Goal: Task Accomplishment & Management: Manage account settings

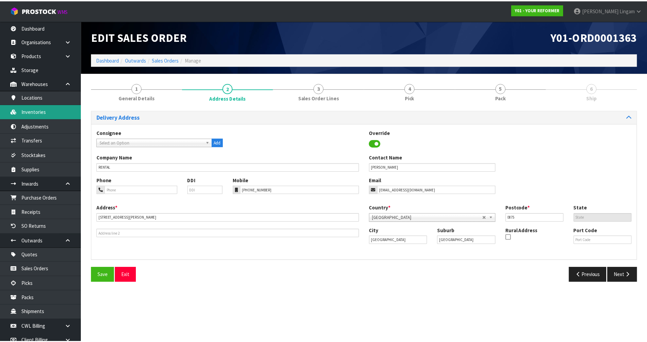
scroll to position [34, 0]
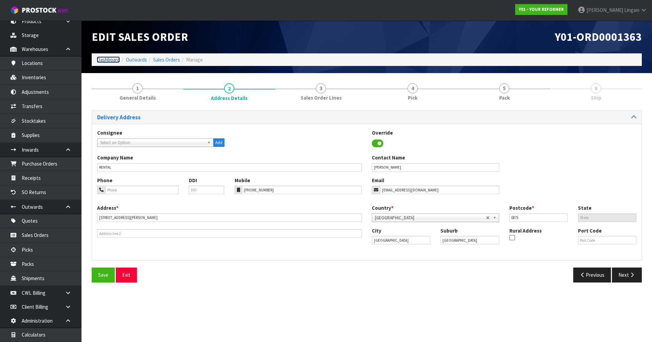
click at [104, 60] on link "Dashboard" at bounding box center [108, 59] width 23 height 6
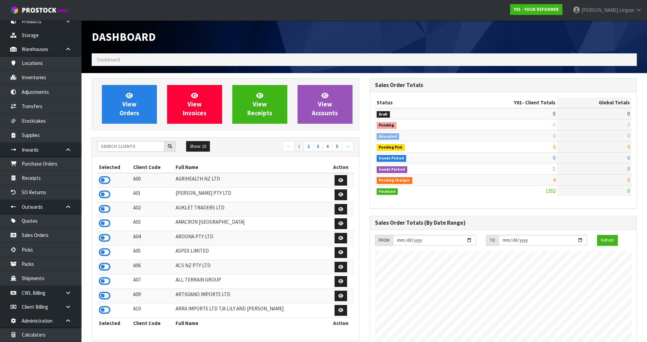
scroll to position [514, 277]
click at [131, 145] on input "text" at bounding box center [130, 146] width 67 height 11
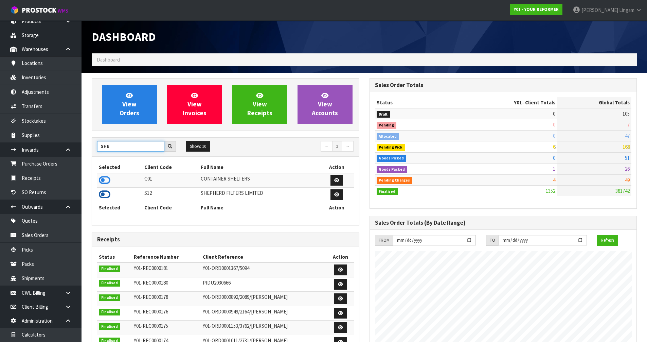
type input "SHE"
click at [99, 193] on icon at bounding box center [105, 194] width 12 height 10
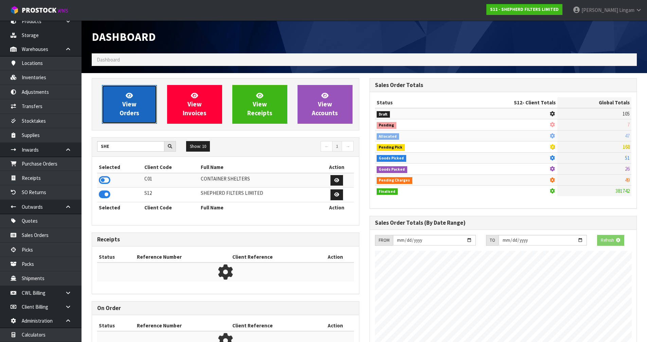
scroll to position [448, 277]
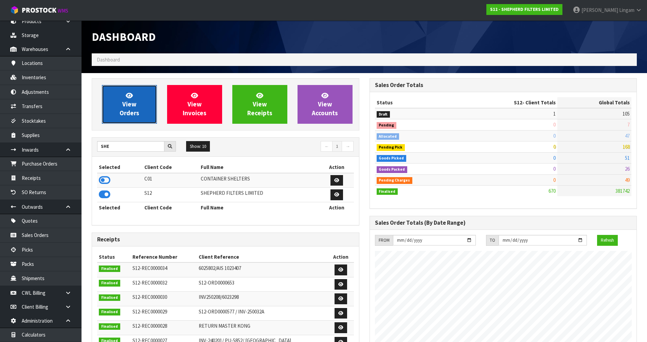
click at [129, 117] on link "View Orders" at bounding box center [129, 104] width 55 height 39
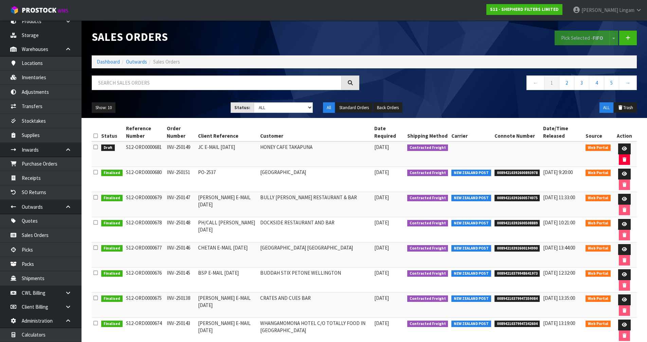
click at [94, 146] on icon at bounding box center [95, 146] width 4 height 5
click at [0, 0] on input "checkbox" at bounding box center [0, 0] width 0 height 0
click at [570, 38] on button "Pick Selected - FIFO" at bounding box center [581, 38] width 55 height 15
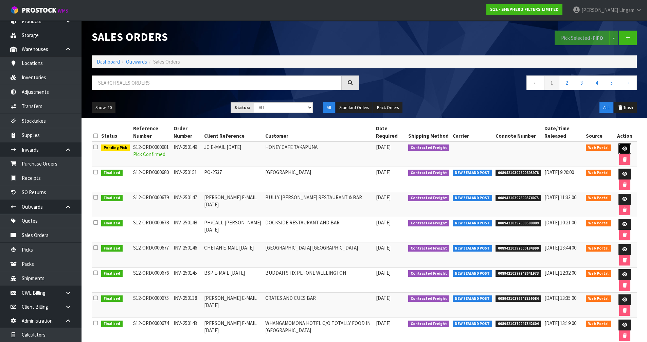
click at [623, 150] on icon at bounding box center [624, 148] width 5 height 4
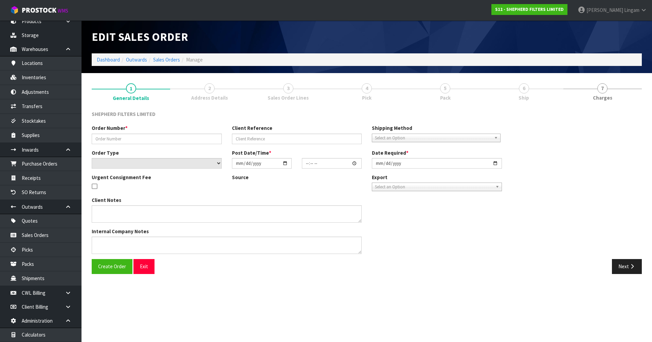
type input "INV-250149"
type input "JC E-MAIL [DATE]"
select select "number:0"
type input "[DATE]"
type input "15:52:00.000"
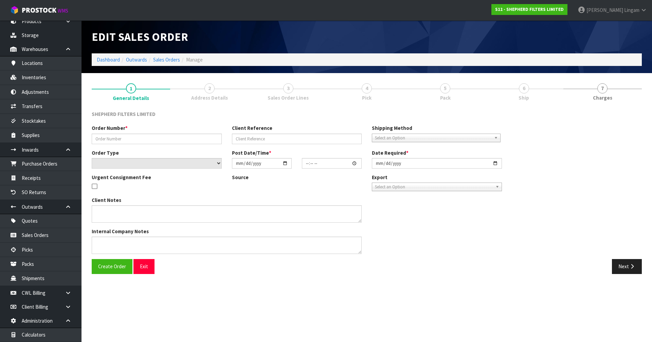
type input "[DATE]"
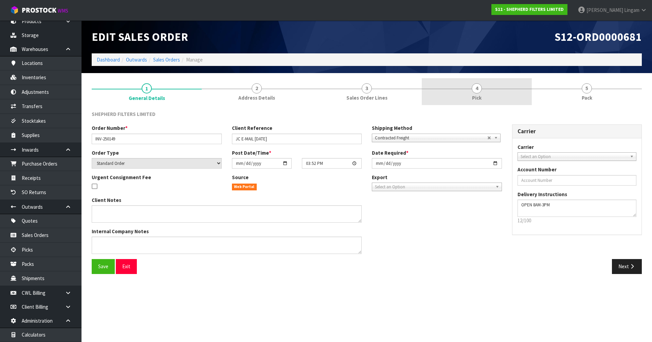
click at [490, 97] on link "4 Pick" at bounding box center [477, 91] width 110 height 27
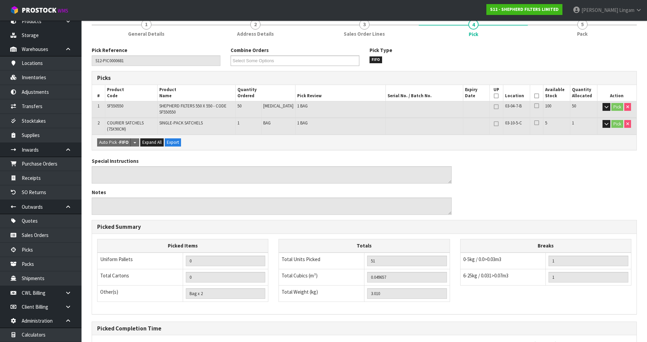
scroll to position [129, 0]
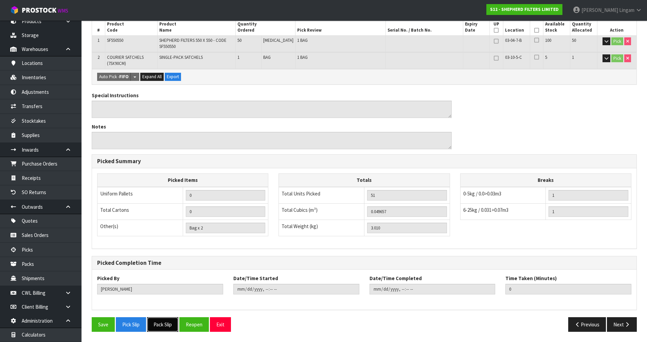
click at [170, 326] on button "Pack Slip" at bounding box center [162, 324] width 31 height 15
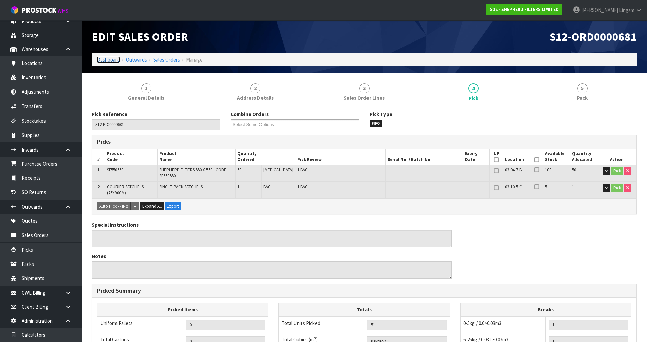
click at [111, 61] on link "Dashboard" at bounding box center [108, 59] width 23 height 6
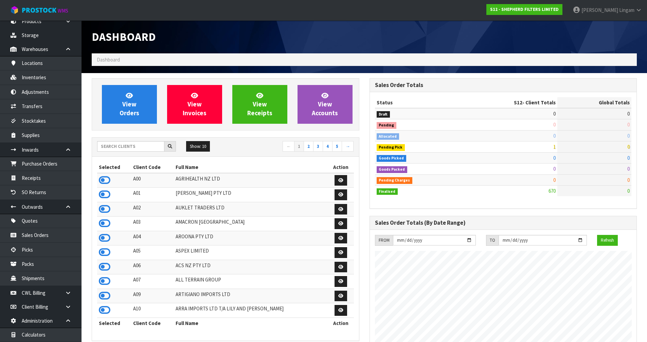
scroll to position [448, 277]
click at [150, 148] on input "text" at bounding box center [130, 146] width 67 height 11
drag, startPoint x: 101, startPoint y: 177, endPoint x: 108, endPoint y: 170, distance: 9.6
click at [101, 177] on icon at bounding box center [105, 180] width 12 height 10
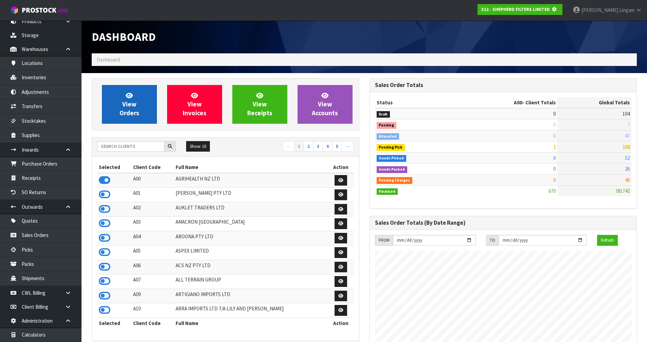
scroll to position [339059, 339204]
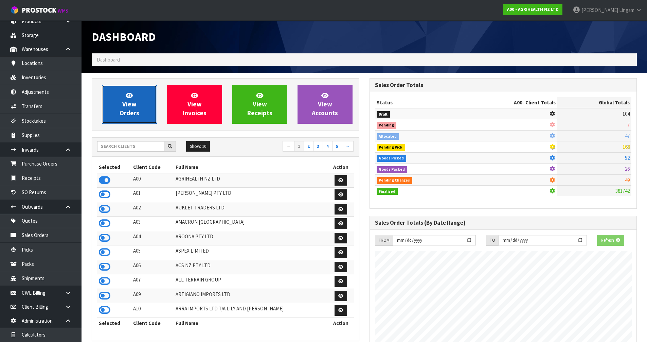
click at [137, 106] on link "View Orders" at bounding box center [129, 104] width 55 height 39
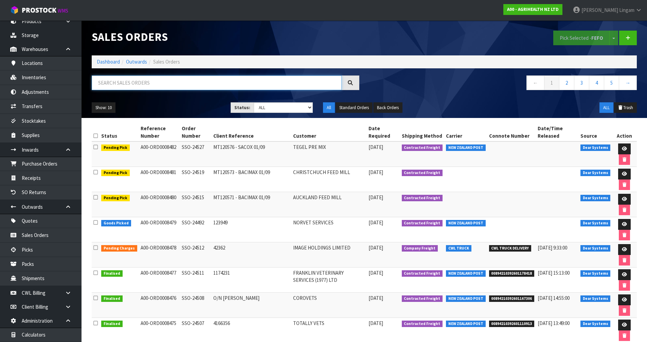
click at [180, 83] on input "text" at bounding box center [217, 82] width 250 height 15
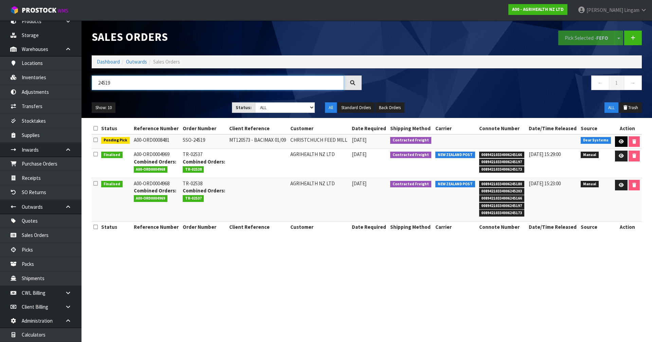
type input "24519"
click at [616, 141] on link at bounding box center [621, 141] width 13 height 11
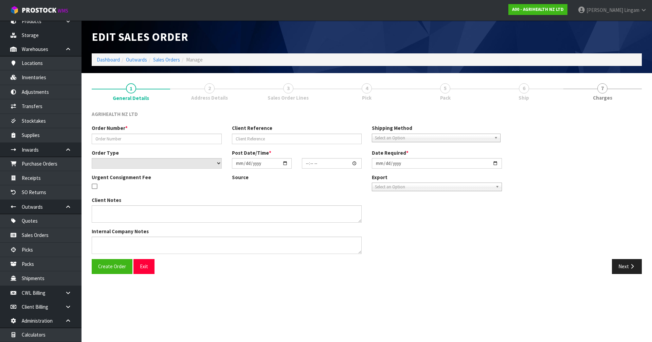
type input "SSO-24519"
type input "MT120573 - BACIMAX 01/09"
select select "number:0"
type input "[DATE]"
type input "11:25:08.000"
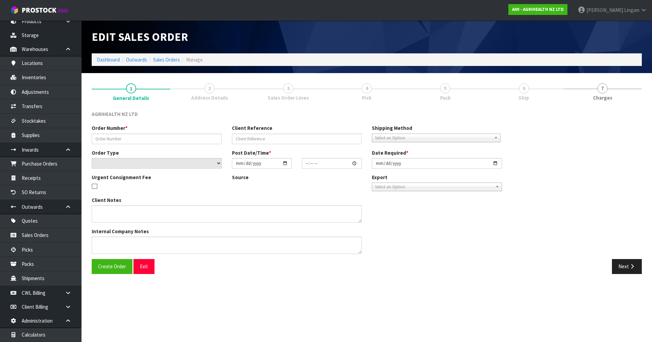
type input "[DATE]"
type textarea "TEGEL - X30 UNITS ARRIVING SEPARATELY SHIP BY: Economy Freight 1500kg -early [D…"
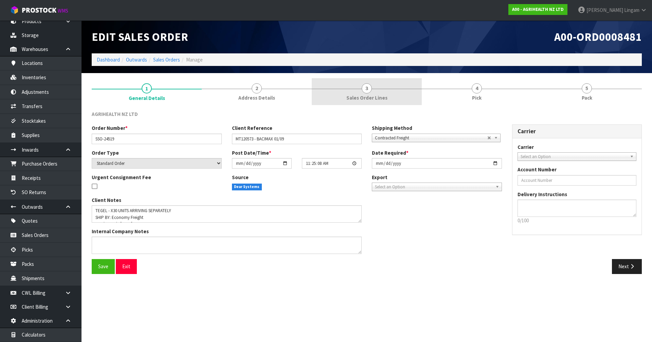
click at [397, 90] on link "3 Sales Order Lines" at bounding box center [367, 91] width 110 height 27
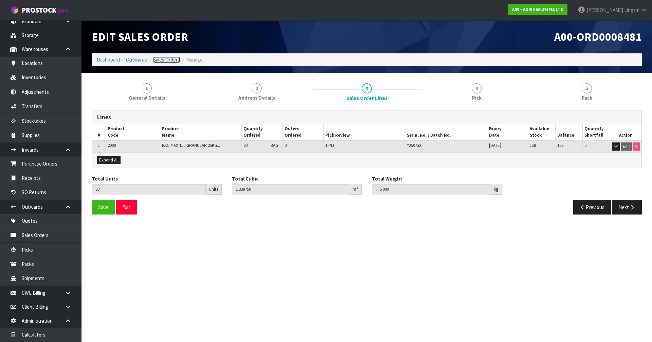
click at [169, 61] on link "Sales Orders" at bounding box center [166, 59] width 27 height 6
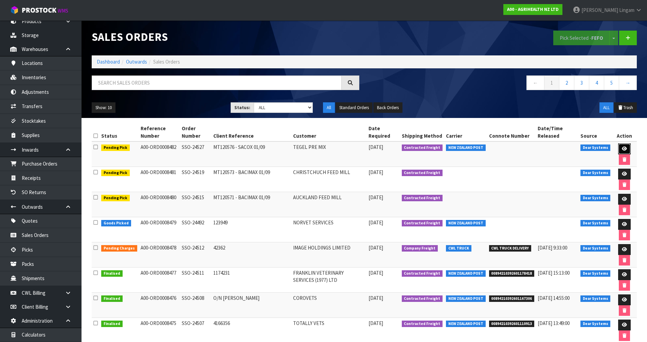
click at [627, 150] on link at bounding box center [624, 148] width 13 height 11
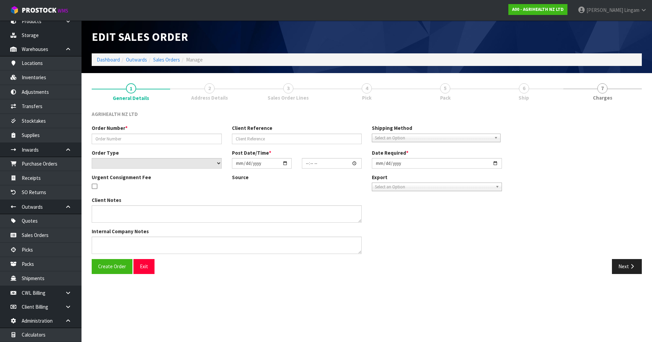
type input "SSO-24527"
type input "MT120576 - SACOX 01/09"
select select "number:0"
type input "[DATE]"
type input "11:34:49.000"
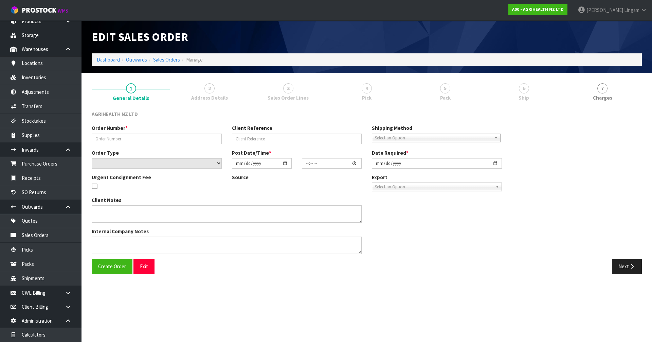
type input "[DATE]"
type textarea "SHIP BY: Freight"
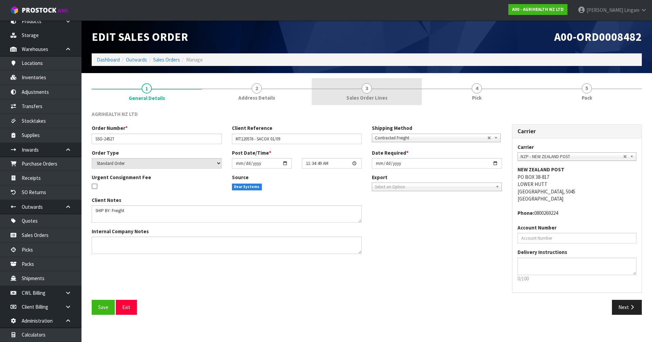
click at [364, 92] on span "3" at bounding box center [367, 88] width 10 height 10
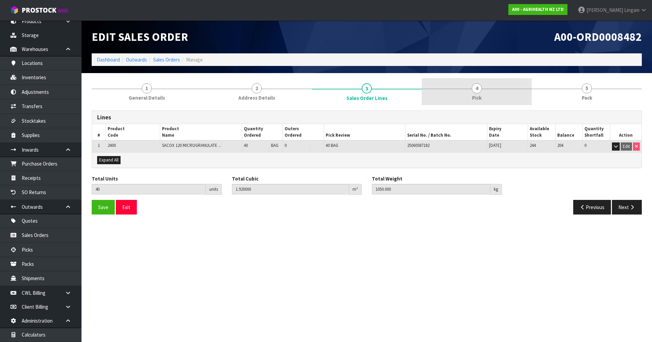
click at [489, 99] on link "4 Pick" at bounding box center [477, 91] width 110 height 27
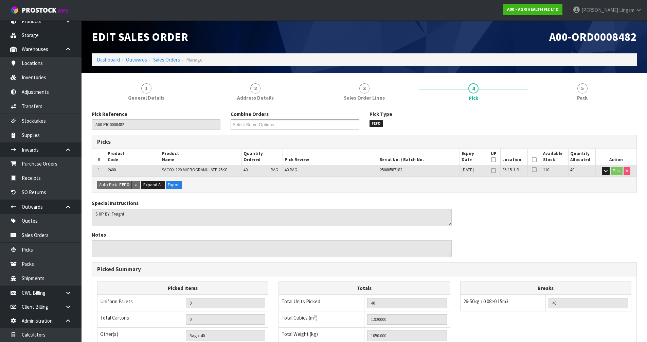
click at [111, 170] on span "2400" at bounding box center [112, 170] width 8 height 6
copy span "2400"
click at [606, 171] on icon "button" at bounding box center [606, 170] width 4 height 4
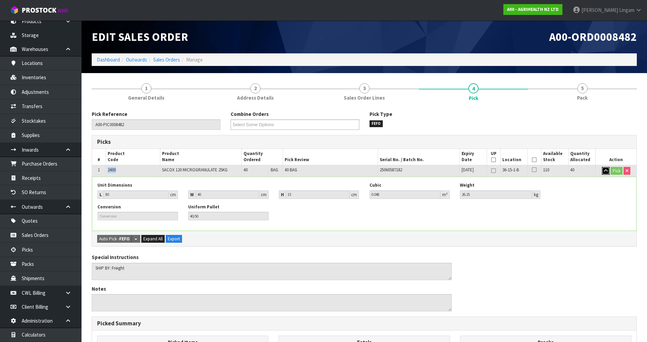
click at [606, 171] on icon "button" at bounding box center [606, 170] width 4 height 4
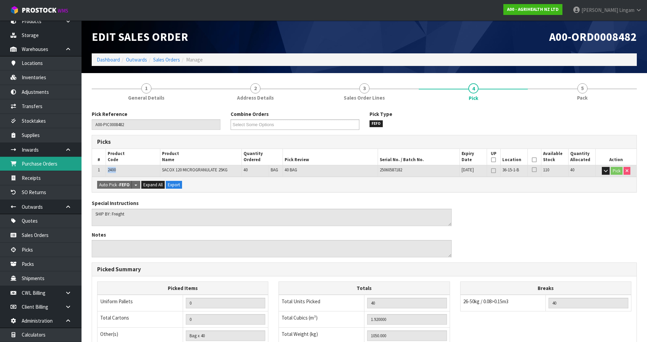
click at [55, 167] on link "Purchase Orders" at bounding box center [40, 164] width 81 height 14
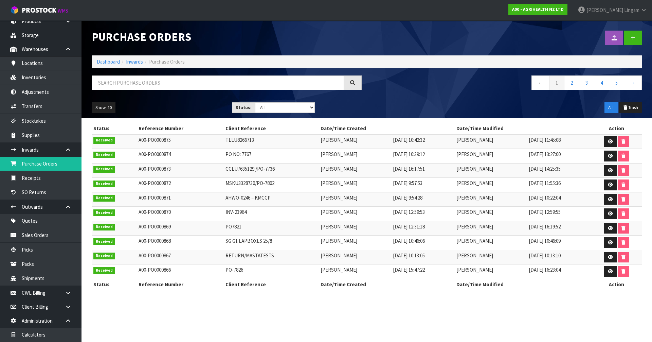
click at [39, 179] on body "Toggle navigation ProStock WMS A00 - AGRIHEALTH NZ LTD [PERSON_NAME] Logout Das…" at bounding box center [326, 171] width 652 height 342
click at [186, 82] on input "text" at bounding box center [218, 82] width 252 height 15
paste input "2400"
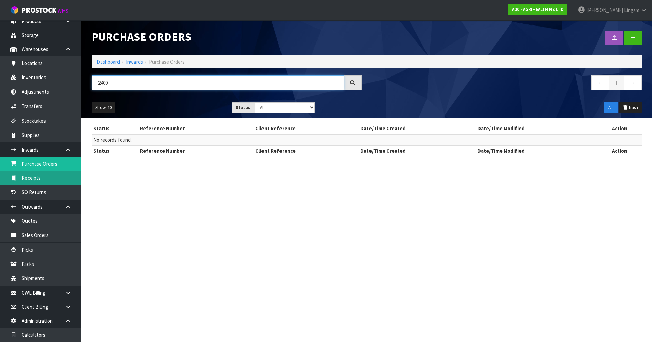
type input "2400"
click at [43, 176] on link "Receipts" at bounding box center [40, 178] width 81 height 14
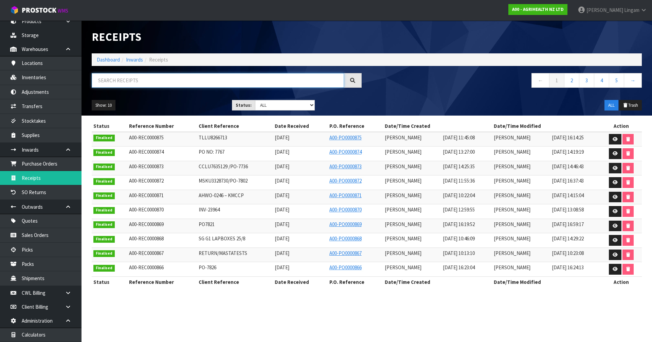
click at [155, 79] on input "text" at bounding box center [218, 80] width 252 height 15
paste input "2400"
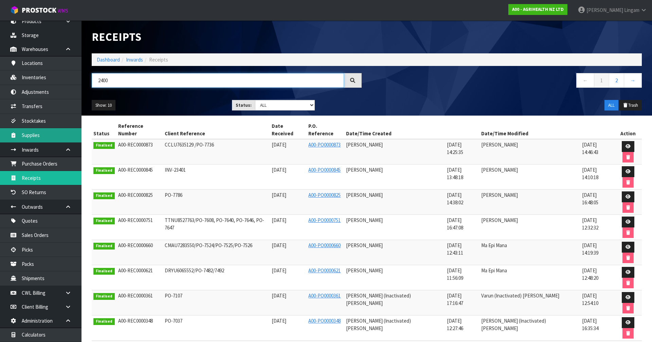
type input "2400"
click at [189, 141] on span "CCLU7635129 /PO-7736" at bounding box center [189, 144] width 49 height 6
copy span "CCLU7635129"
click at [374, 314] on section "Receipts Import Receipts Drop file here to import csv template Dashboard Inward…" at bounding box center [326, 171] width 652 height 342
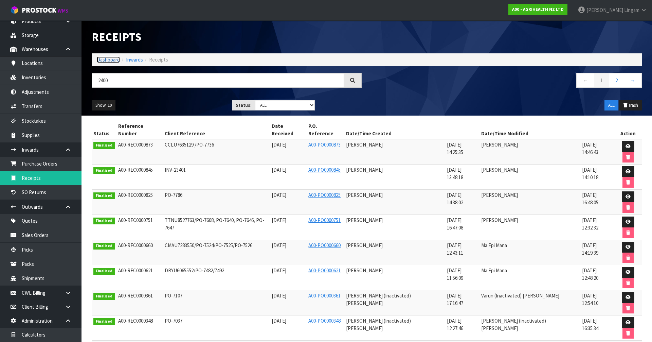
click at [107, 59] on link "Dashboard" at bounding box center [108, 59] width 23 height 6
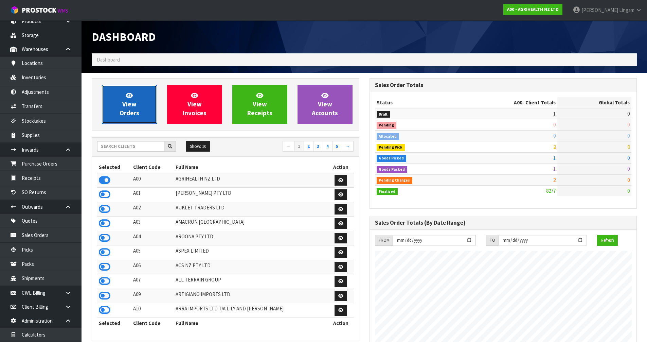
click at [128, 108] on span "View Orders" at bounding box center [129, 103] width 20 height 25
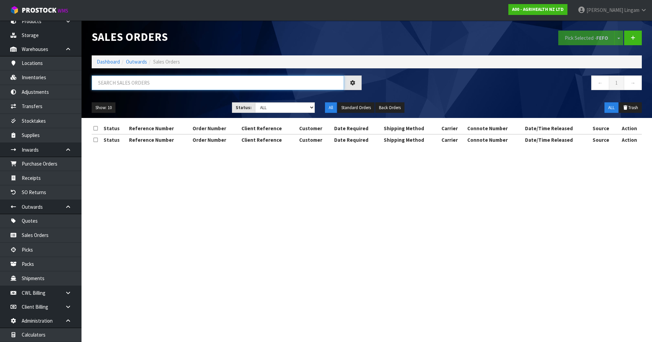
click at [227, 85] on input "text" at bounding box center [218, 82] width 252 height 15
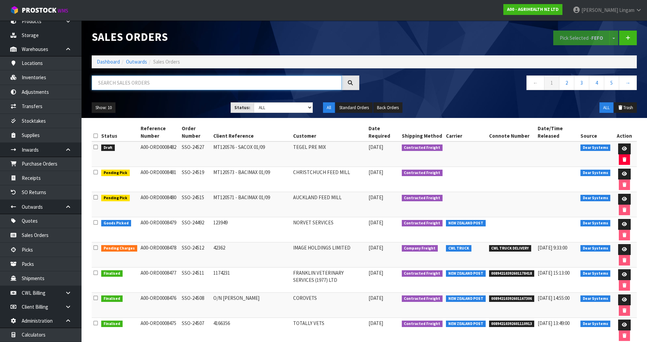
paste input "CCLU7635129"
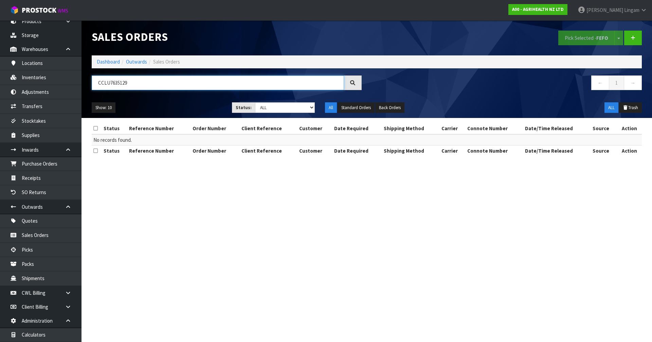
drag, startPoint x: 148, startPoint y: 85, endPoint x: 93, endPoint y: 93, distance: 55.5
click at [93, 93] on div "CCLU7635129" at bounding box center [227, 85] width 280 height 20
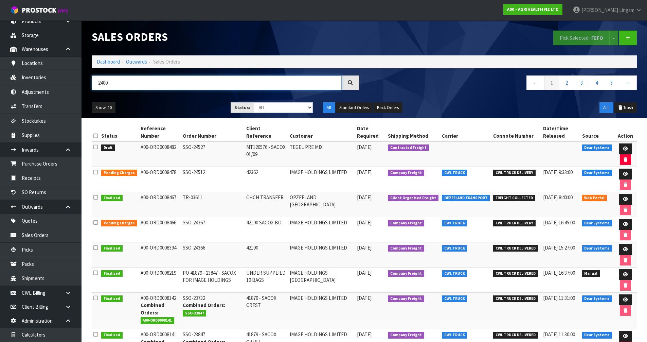
type input "2400"
click at [624, 147] on icon at bounding box center [625, 148] width 5 height 4
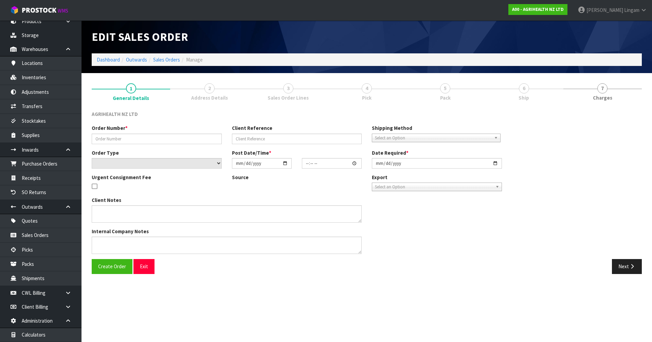
type input "SSO-24527"
type input "MT120576 - SACOX 01/09"
select select "number:0"
type input "[DATE]"
type input "11:34:49.000"
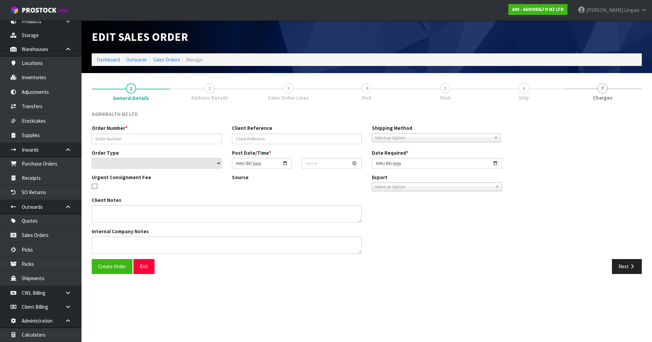
type input "[DATE]"
type textarea "SHIP BY: Freight"
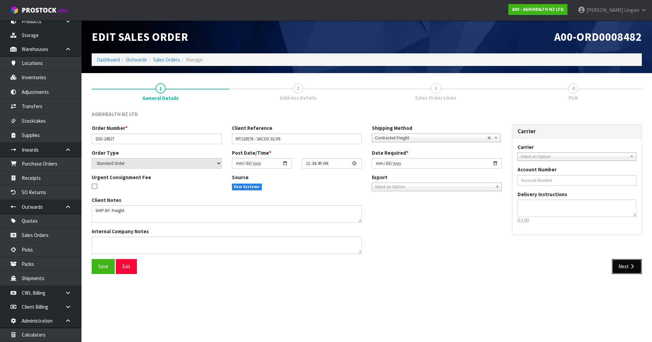
click at [628, 268] on button "Next" at bounding box center [627, 266] width 30 height 15
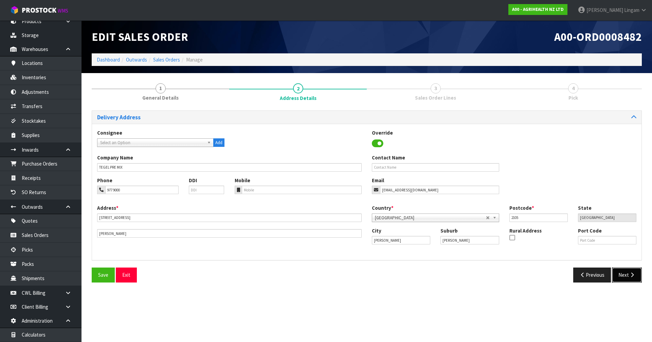
drag, startPoint x: 630, startPoint y: 273, endPoint x: 623, endPoint y: 299, distance: 27.2
click at [623, 299] on section "Edit Sales Order A00-ORD0008482 Dashboard Outwards Sales Orders Manage 1 Genera…" at bounding box center [326, 171] width 652 height 342
click at [459, 292] on section "Edit Sales Order A00-ORD0008482 Dashboard Outwards Sales Orders Manage 1 Genera…" at bounding box center [326, 171] width 652 height 342
click at [315, 291] on section "1 General Details 2 Address Details 3 Sales Order Lines 4 Pick Delivery Address…" at bounding box center [366, 182] width 570 height 219
click at [109, 60] on link "Dashboard" at bounding box center [108, 59] width 23 height 6
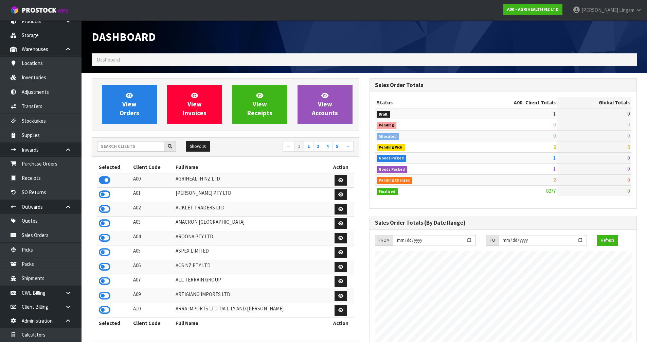
scroll to position [514, 277]
click at [142, 143] on input "text" at bounding box center [130, 146] width 67 height 11
click at [148, 146] on input "text" at bounding box center [130, 146] width 67 height 11
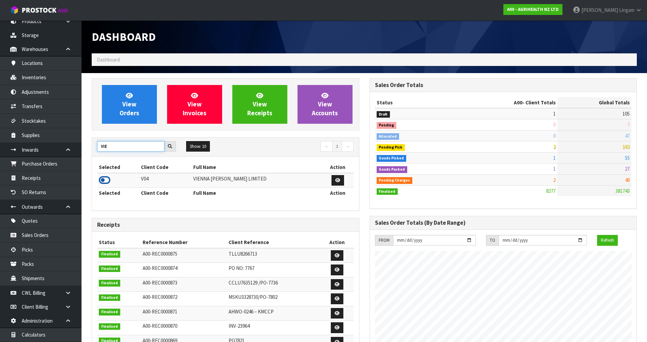
type input "VIE"
click at [103, 182] on icon at bounding box center [105, 180] width 12 height 10
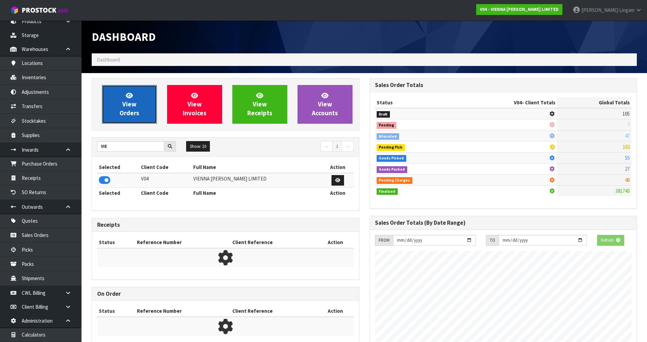
click at [133, 120] on link "View Orders" at bounding box center [129, 104] width 55 height 39
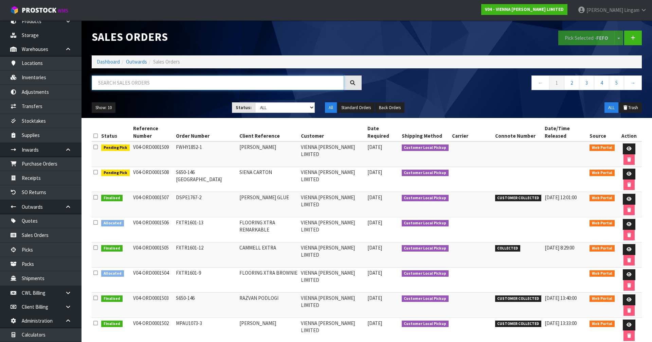
click at [227, 85] on input "text" at bounding box center [218, 82] width 252 height 15
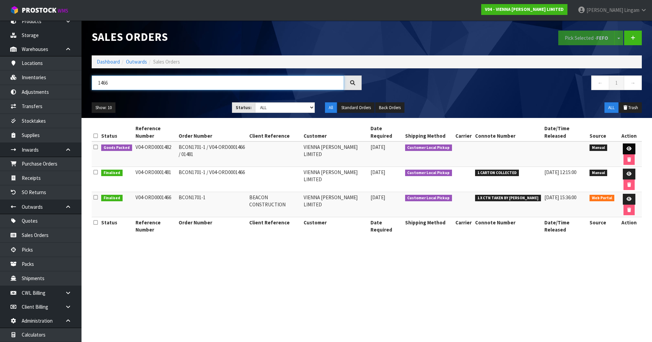
type input "1466"
click at [626, 146] on icon at bounding box center [628, 148] width 5 height 4
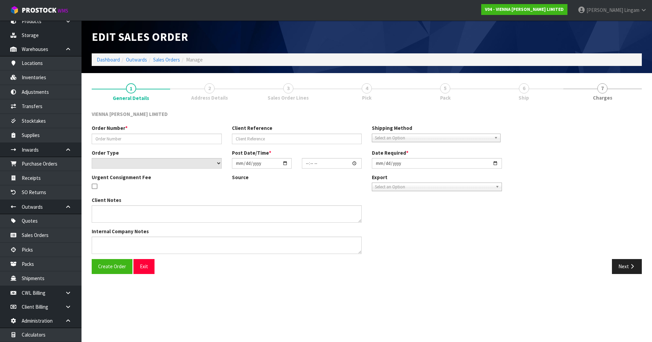
type input "BCON1701-1 / V04-ORD0001466 / 01481"
select select "number:0"
type input "[DATE]"
type input "14:42:00.000"
type input "[DATE]"
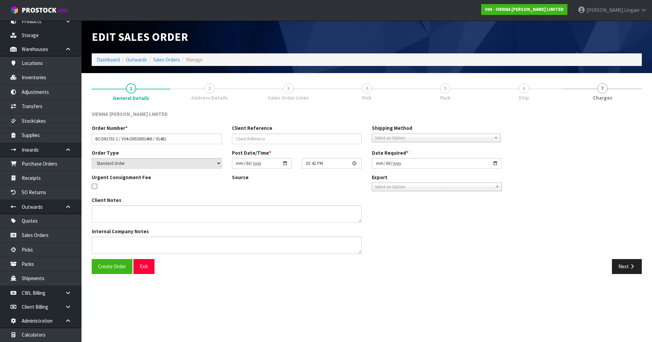
type textarea "3 CARTONS ARE COLELCTED FROM THIS PALLET SO ORDER IS PROCESSED FOR CORRECT RECO…"
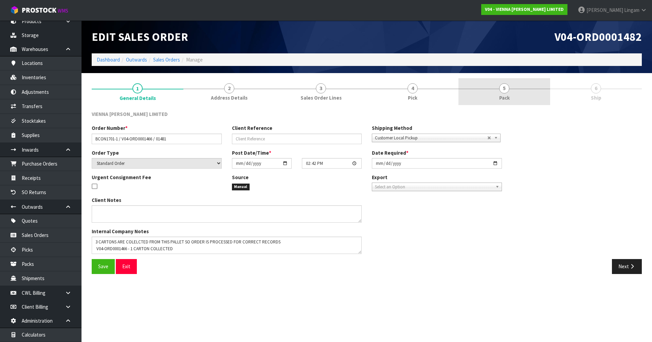
click at [510, 96] on link "5 Pack" at bounding box center [504, 91] width 92 height 27
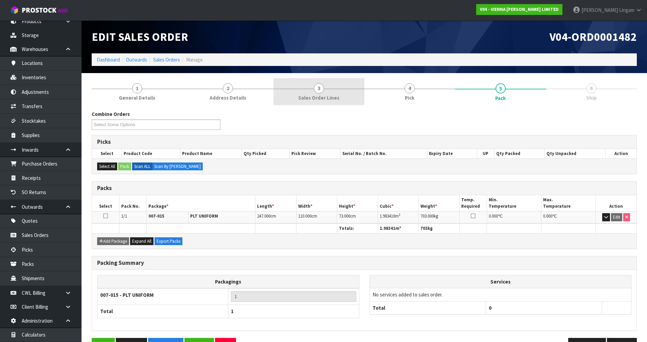
click at [313, 96] on span "Sales Order Lines" at bounding box center [318, 97] width 41 height 7
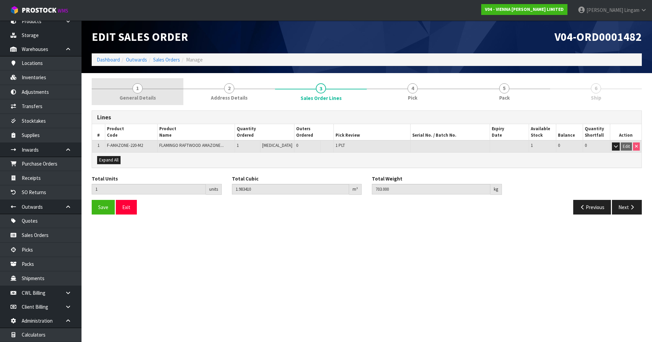
click at [163, 93] on link "1 General Details" at bounding box center [138, 91] width 92 height 27
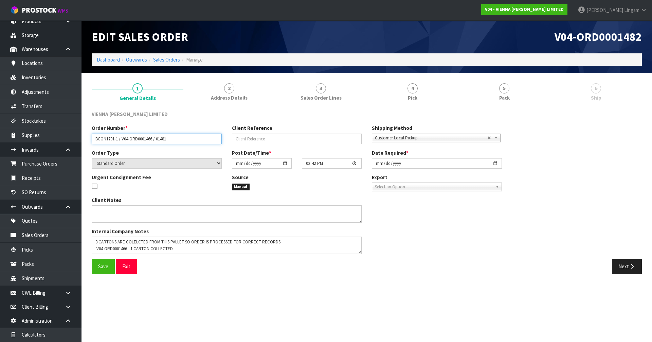
click at [164, 138] on input "BCON1701-1 / V04-ORD0001466 / 01481" at bounding box center [157, 138] width 130 height 11
click at [106, 61] on link "Dashboard" at bounding box center [108, 59] width 23 height 6
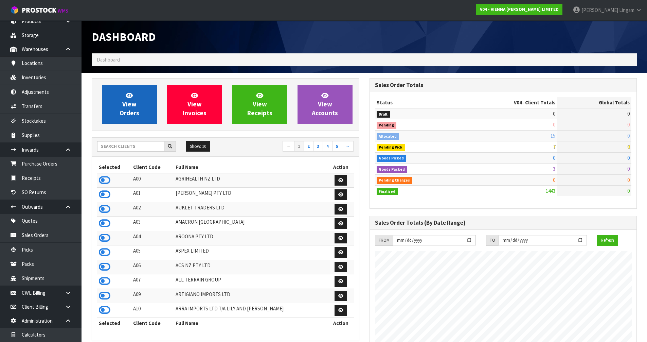
scroll to position [514, 277]
click at [140, 115] on link "View Orders" at bounding box center [129, 104] width 55 height 39
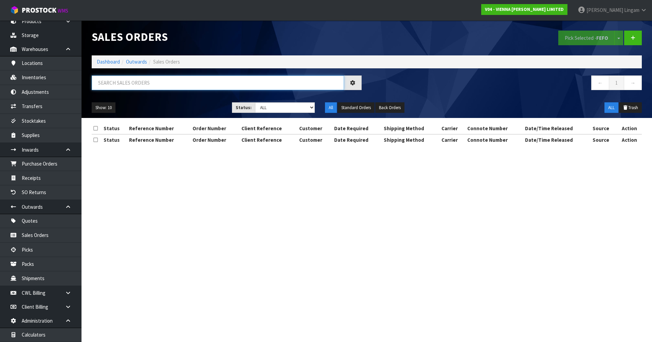
click at [170, 84] on input "text" at bounding box center [218, 82] width 252 height 15
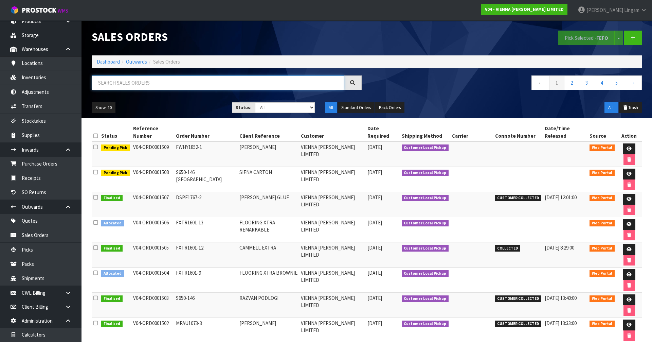
paste input "01481"
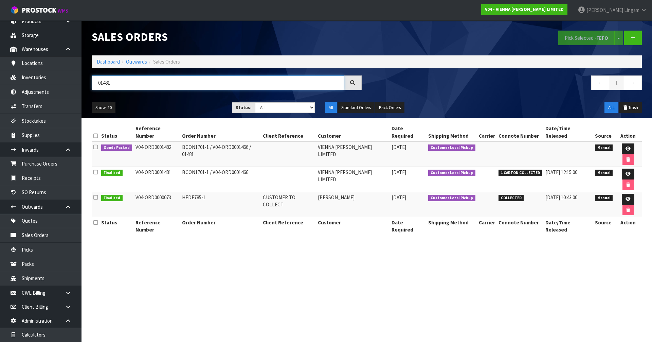
type input "01481"
click at [103, 63] on link "Dashboard" at bounding box center [108, 61] width 23 height 6
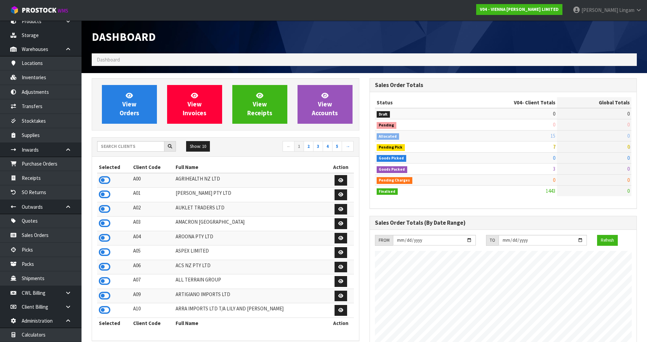
scroll to position [514, 277]
click at [130, 146] on input "text" at bounding box center [130, 146] width 67 height 11
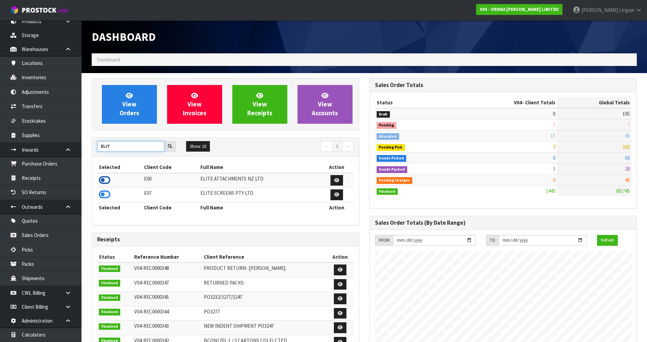
type input "ELIT"
click at [106, 178] on icon at bounding box center [105, 180] width 12 height 10
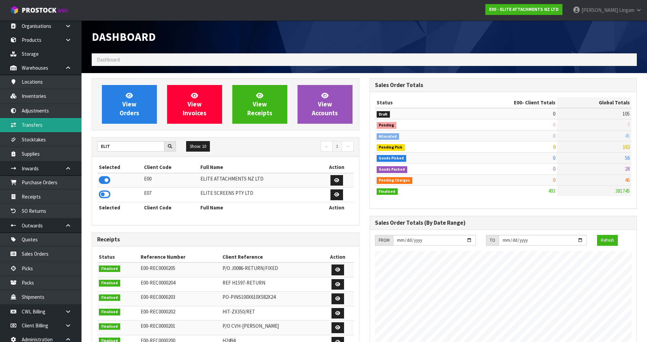
scroll to position [0, 0]
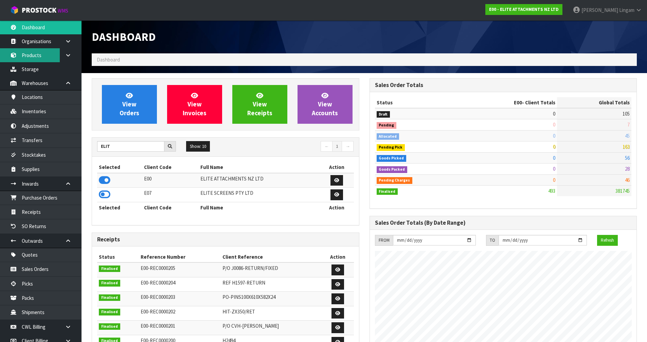
click at [30, 56] on link "Products" at bounding box center [40, 55] width 81 height 14
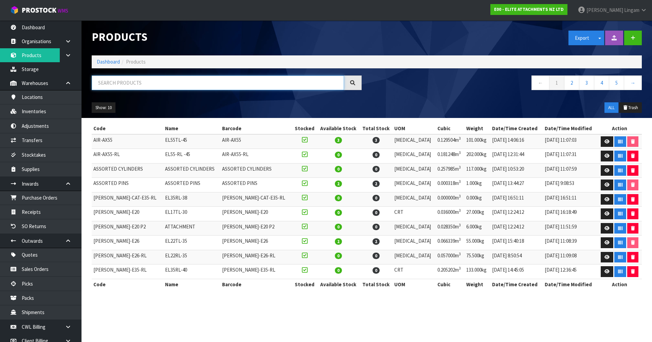
click at [190, 82] on input "text" at bounding box center [218, 82] width 252 height 15
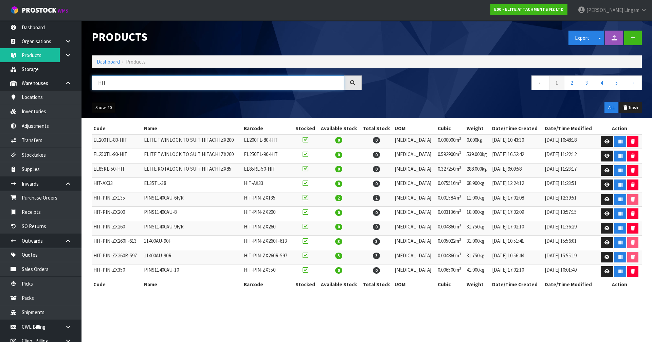
type input "HIT"
click at [106, 105] on button "Show: 10" at bounding box center [104, 107] width 24 height 11
click at [114, 148] on link "50" at bounding box center [119, 147] width 54 height 9
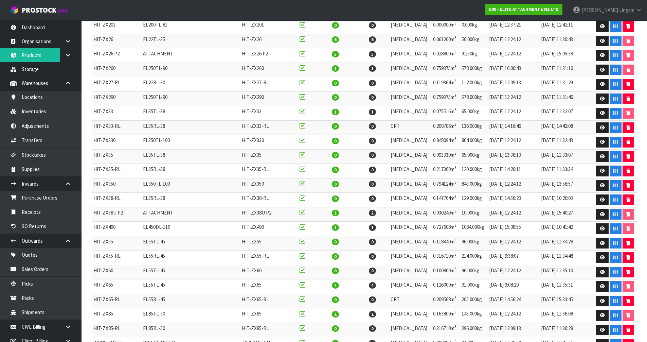
scroll to position [440, 0]
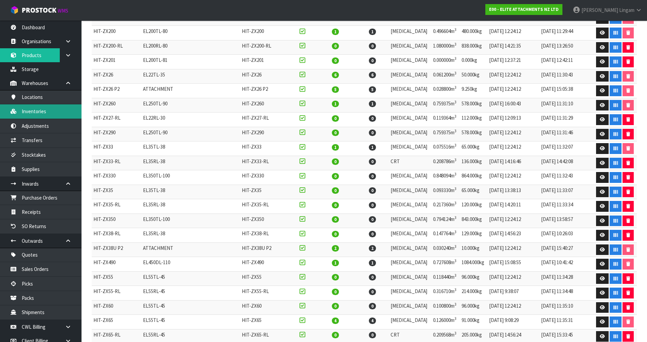
click at [32, 114] on link "Inventories" at bounding box center [40, 111] width 81 height 14
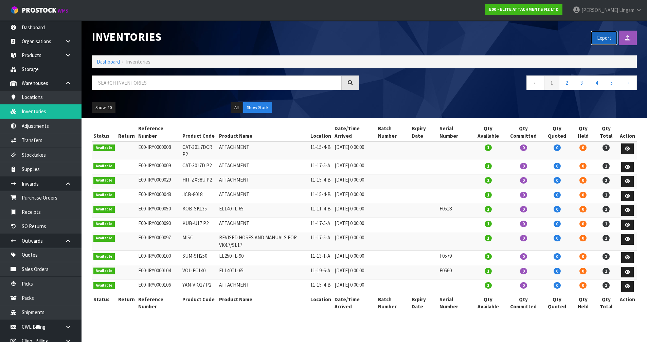
click at [602, 41] on button "Export" at bounding box center [603, 38] width 27 height 15
click at [107, 62] on link "Dashboard" at bounding box center [108, 61] width 23 height 6
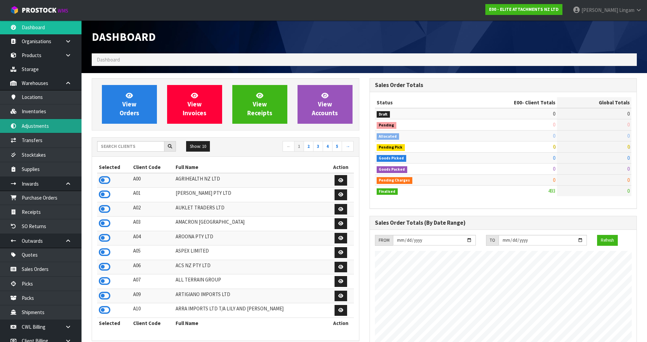
scroll to position [415, 277]
click at [106, 178] on icon at bounding box center [105, 180] width 12 height 10
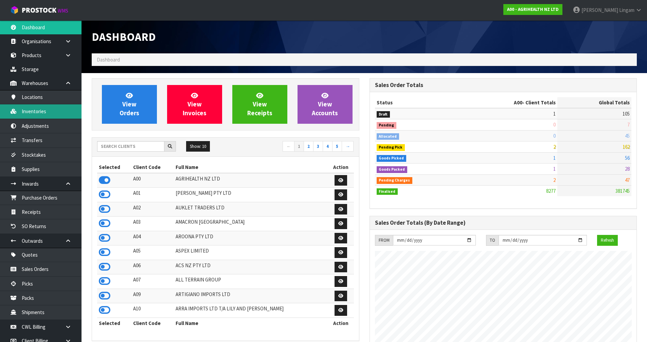
scroll to position [514, 277]
click at [37, 110] on link "Inventories" at bounding box center [40, 111] width 81 height 14
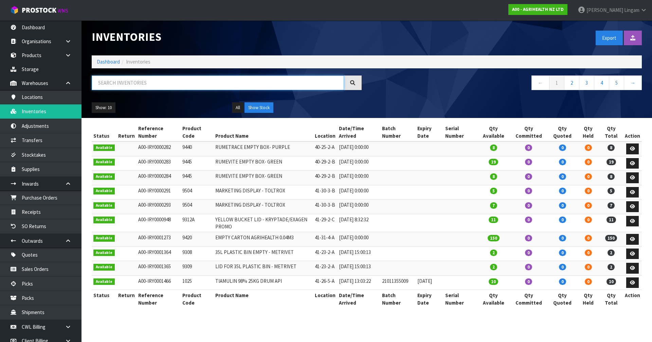
click at [189, 80] on input "text" at bounding box center [218, 82] width 252 height 15
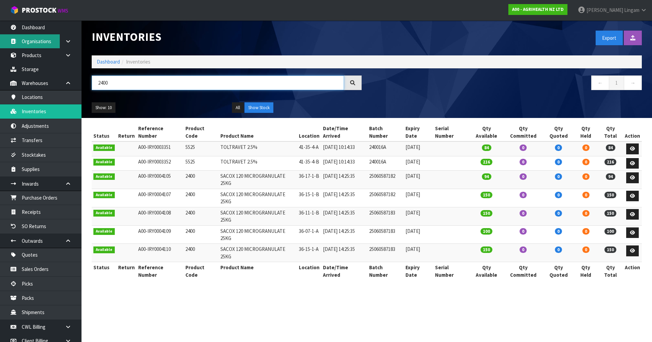
type input "2400"
click at [102, 62] on link "Dashboard" at bounding box center [108, 61] width 23 height 6
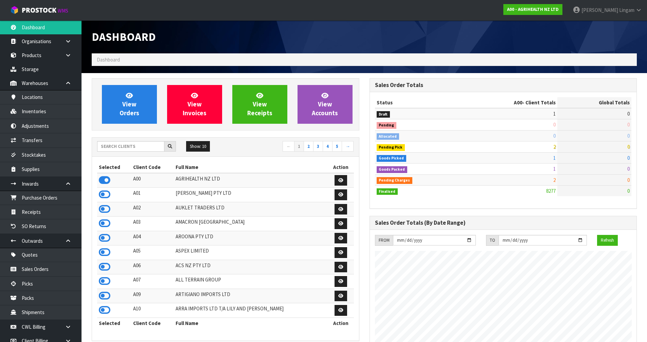
scroll to position [514, 277]
click at [131, 148] on input "text" at bounding box center [130, 146] width 67 height 11
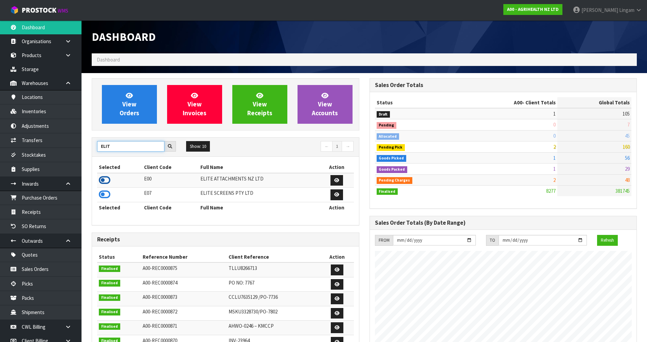
type input "ELIT"
click at [106, 181] on icon at bounding box center [105, 180] width 12 height 10
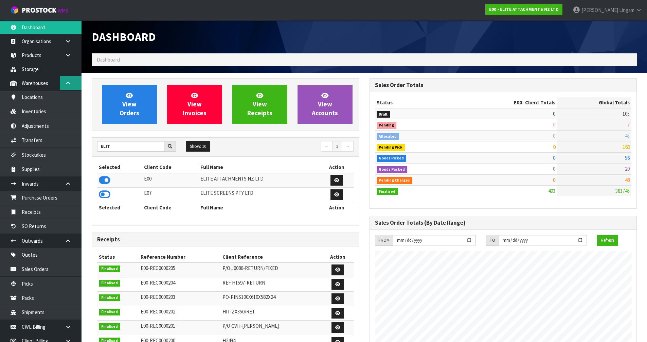
scroll to position [339067, 339204]
click at [35, 113] on link "Inventories" at bounding box center [40, 111] width 81 height 14
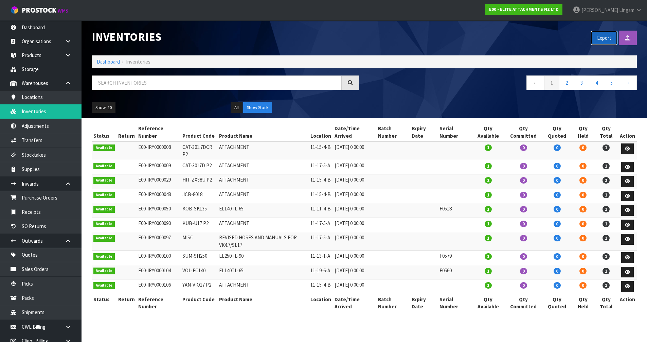
click at [609, 40] on button "Export" at bounding box center [603, 38] width 27 height 15
click at [32, 57] on link "Products" at bounding box center [40, 55] width 81 height 14
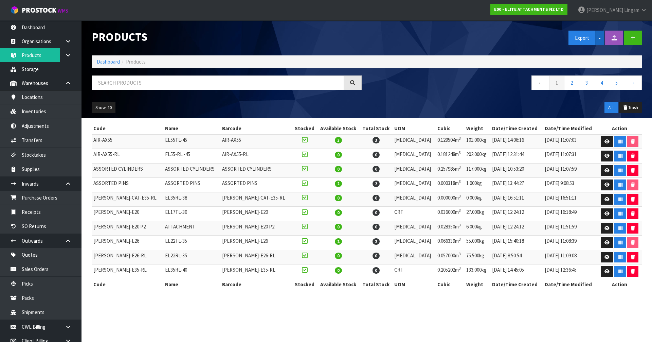
click at [601, 40] on button "Split button!" at bounding box center [599, 38] width 9 height 15
click at [598, 60] on link "Measurements" at bounding box center [596, 61] width 54 height 9
click at [104, 57] on ol "Dashboard Products" at bounding box center [367, 61] width 550 height 13
click at [102, 61] on link "Dashboard" at bounding box center [108, 61] width 23 height 6
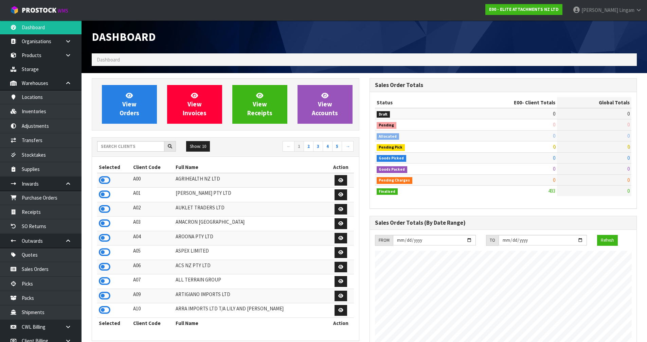
scroll to position [415, 277]
click at [123, 145] on input "text" at bounding box center [130, 146] width 67 height 11
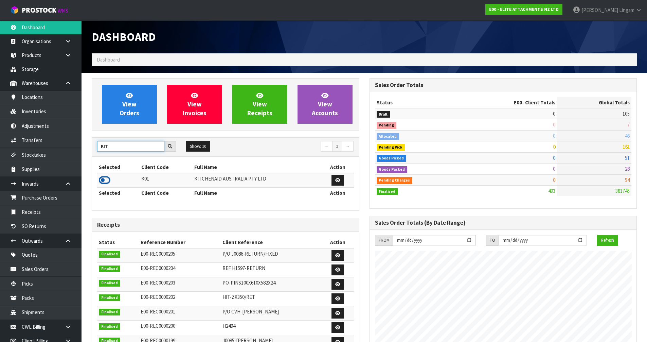
type input "KIT"
click at [106, 180] on icon at bounding box center [105, 180] width 12 height 10
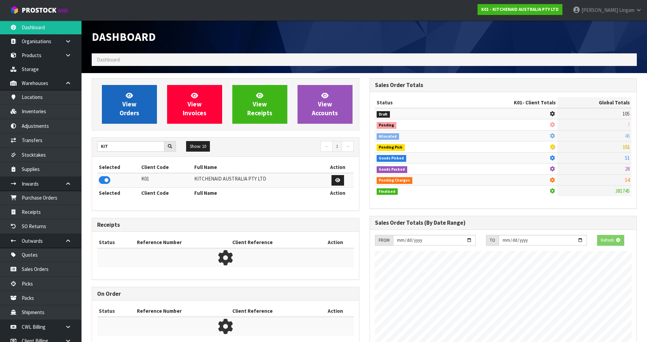
scroll to position [423, 277]
click at [137, 108] on link "View Orders" at bounding box center [129, 104] width 55 height 39
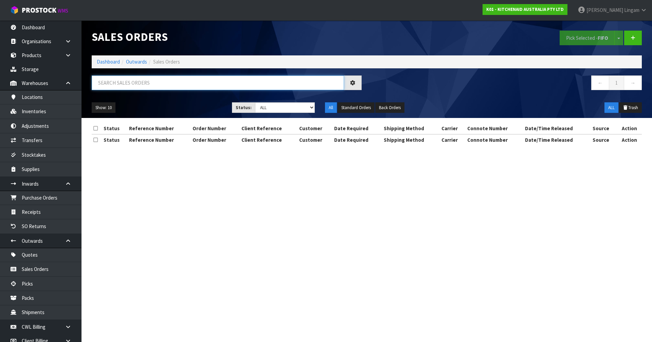
click at [274, 86] on input "text" at bounding box center [218, 82] width 252 height 15
paste input "0082033395"
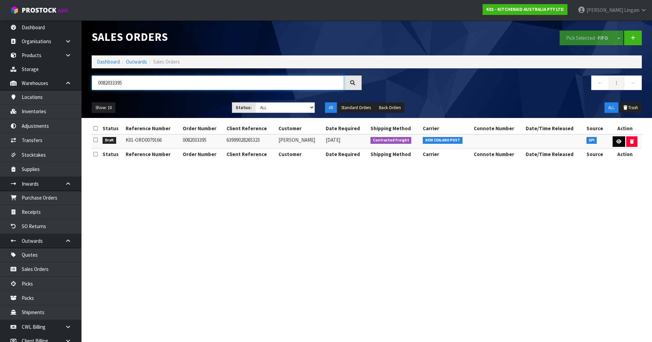
type input "0082033395"
click at [616, 141] on icon at bounding box center [618, 141] width 5 height 4
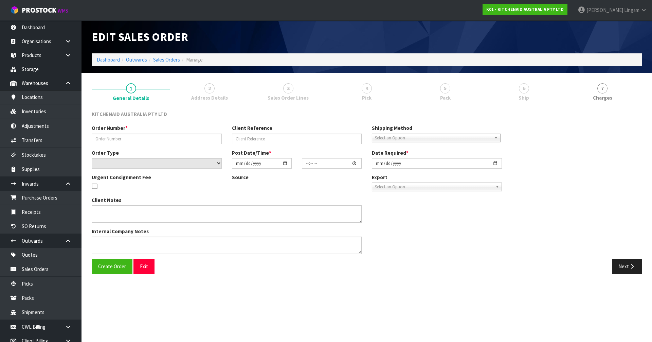
type input "0082033395"
type input "63999028265323"
select select "number:0"
type input "[DATE]"
type input "23:37:53.000"
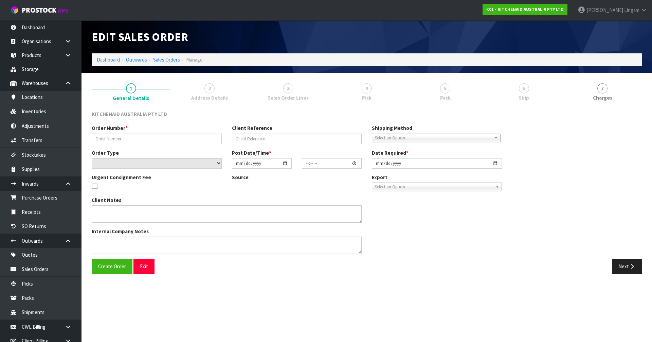
type input "[DATE]"
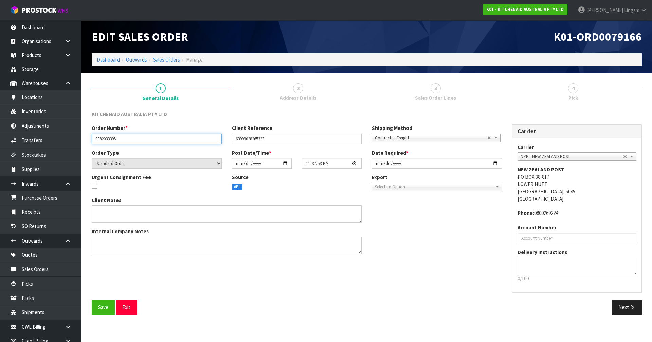
click at [164, 141] on input "0082033395" at bounding box center [157, 138] width 130 height 11
type input "0082033395 - CANCEL"
click at [98, 308] on button "Save" at bounding box center [103, 306] width 23 height 15
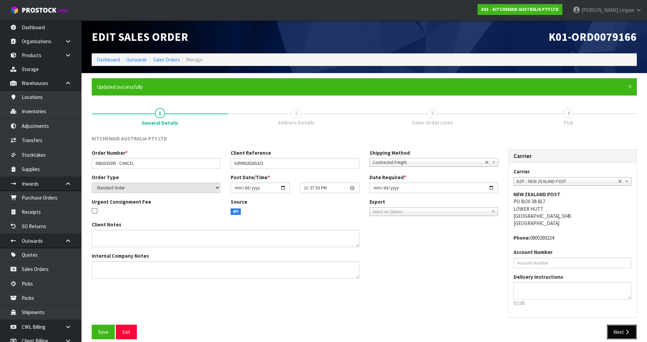
click at [619, 331] on button "Next" at bounding box center [622, 331] width 30 height 15
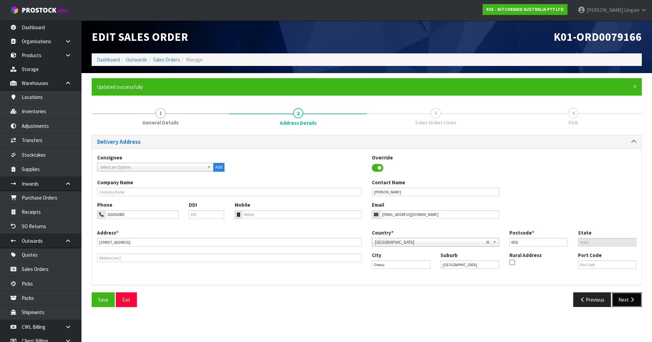
click at [623, 301] on button "Next" at bounding box center [627, 299] width 30 height 15
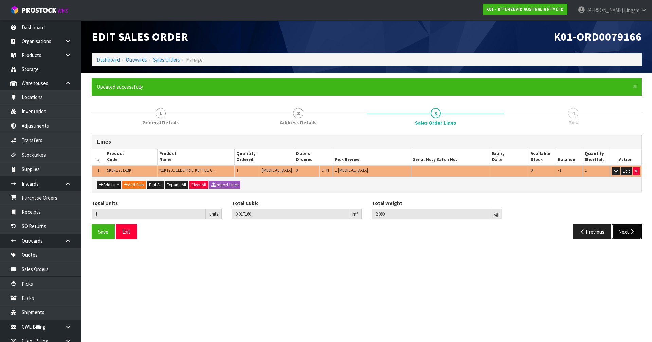
click at [625, 237] on button "Next" at bounding box center [627, 231] width 30 height 15
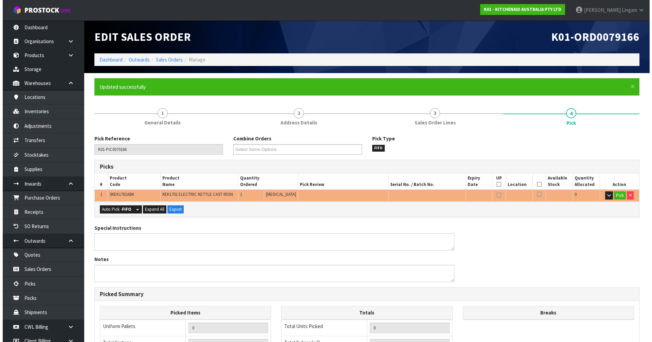
scroll to position [132, 0]
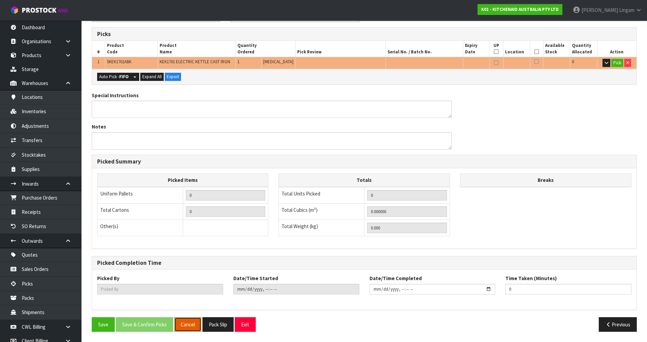
click at [192, 322] on button "Cancel" at bounding box center [187, 324] width 27 height 15
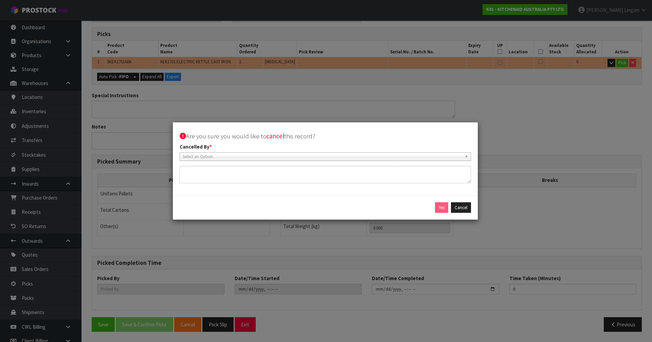
click at [191, 156] on span "Select an Option" at bounding box center [322, 156] width 279 height 8
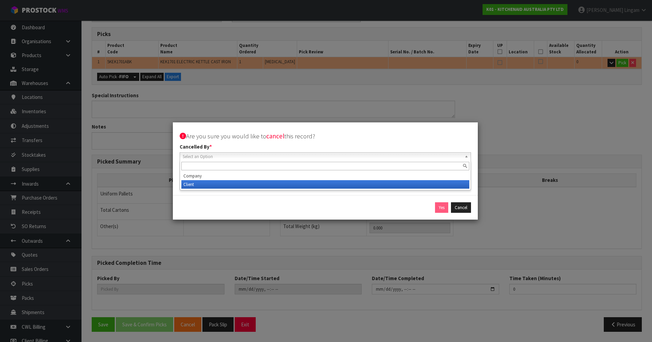
click at [193, 185] on li "Client" at bounding box center [325, 184] width 288 height 8
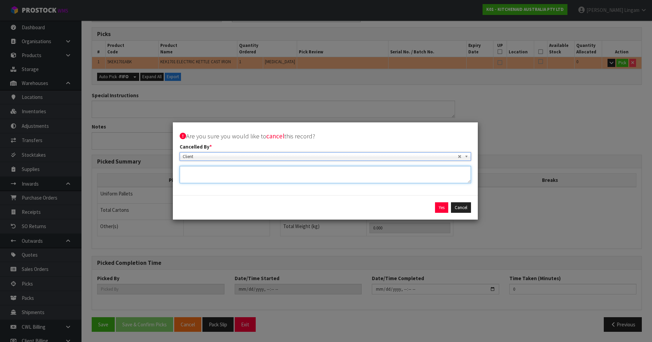
click at [197, 179] on textarea at bounding box center [325, 174] width 291 height 17
type textarea "CANCEL AND REFUND BY CLIENT"
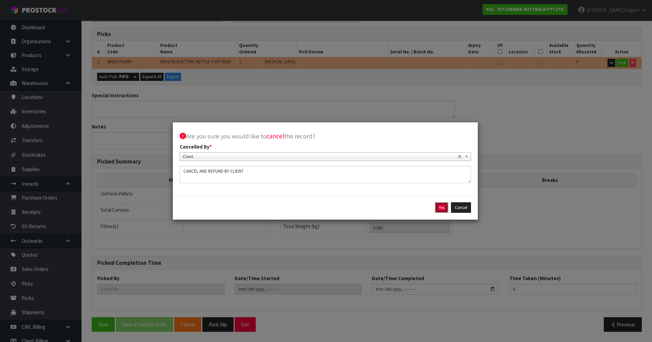
click at [441, 207] on button "Yes" at bounding box center [441, 207] width 13 height 11
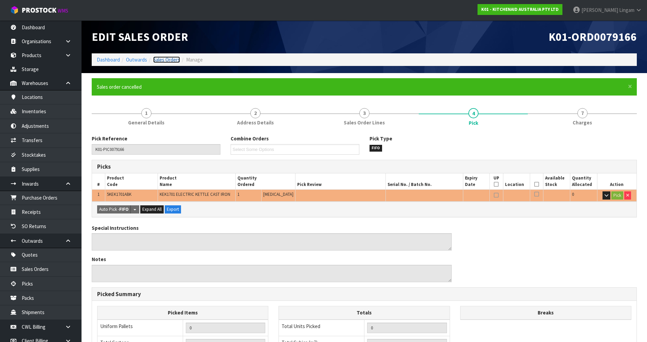
click at [170, 61] on link "Sales Orders" at bounding box center [166, 59] width 27 height 6
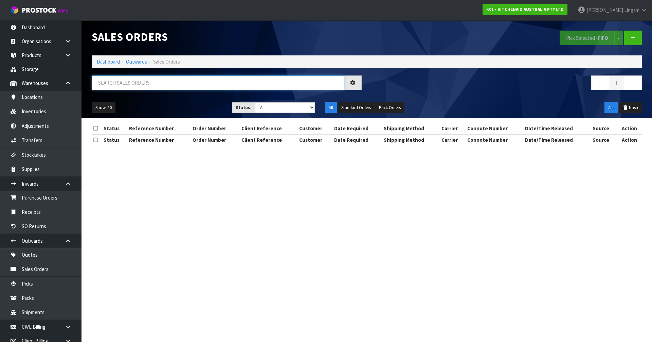
click at [191, 81] on input "text" at bounding box center [218, 82] width 252 height 15
paste input "0082033395"
type input "0082033395"
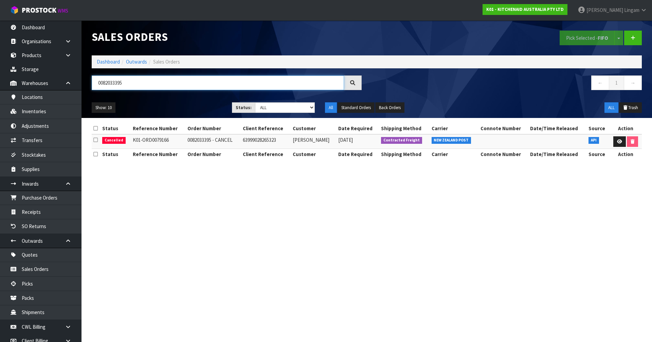
drag, startPoint x: 130, startPoint y: 84, endPoint x: 93, endPoint y: 88, distance: 36.6
click at [93, 88] on input "0082033395" at bounding box center [218, 82] width 252 height 15
click at [293, 108] on select "Draft Pending Allocated Pending Pick Goods Picked Goods Packed Pending Charges …" at bounding box center [285, 107] width 60 height 11
select select "string:0"
click at [255, 102] on select "Draft Pending Allocated Pending Pick Goods Picked Goods Packed Pending Charges …" at bounding box center [285, 107] width 60 height 11
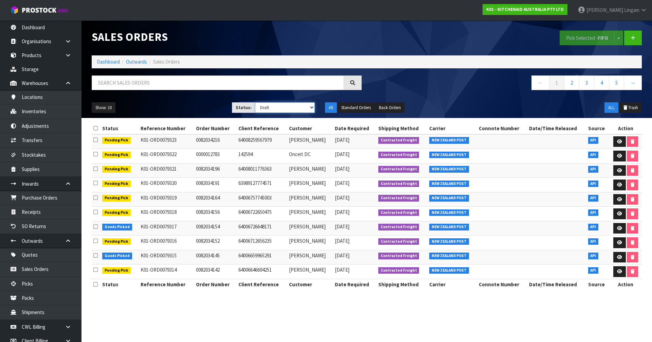
click at [306, 106] on select "Draft Pending Allocated Pending Pick Goods Picked Goods Packed Pending Charges …" at bounding box center [285, 107] width 60 height 11
click at [255, 102] on select "Draft Pending Allocated Pending Pick Goods Picked Goods Packed Pending Charges …" at bounding box center [285, 107] width 60 height 11
click at [341, 24] on div "Sales Orders" at bounding box center [227, 36] width 280 height 33
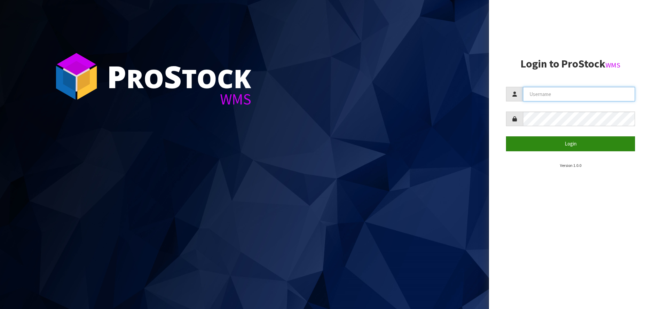
type input "[PERSON_NAME][EMAIL_ADDRESS][DOMAIN_NAME]"
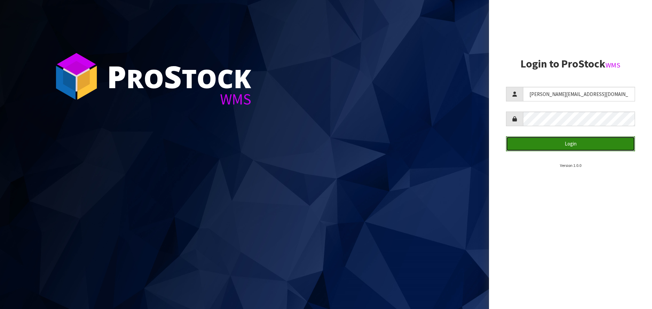
click at [590, 146] on button "Login" at bounding box center [570, 143] width 129 height 15
